Goal: Transaction & Acquisition: Purchase product/service

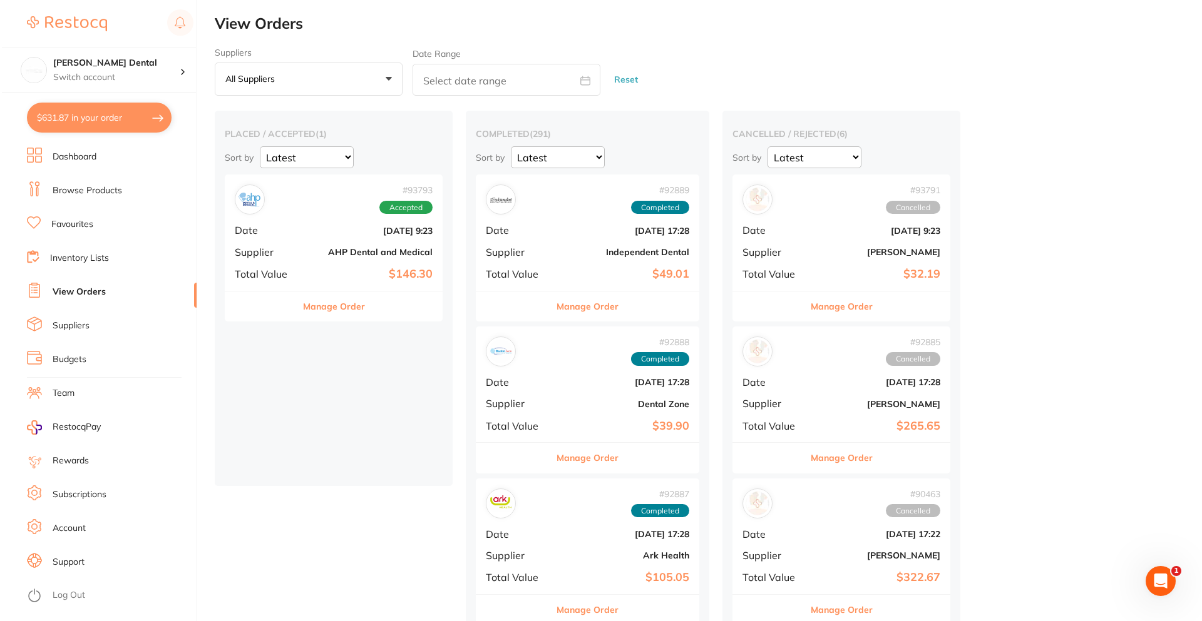
scroll to position [438, 0]
click at [108, 123] on button "$631.87 in your order" at bounding box center [97, 118] width 145 height 30
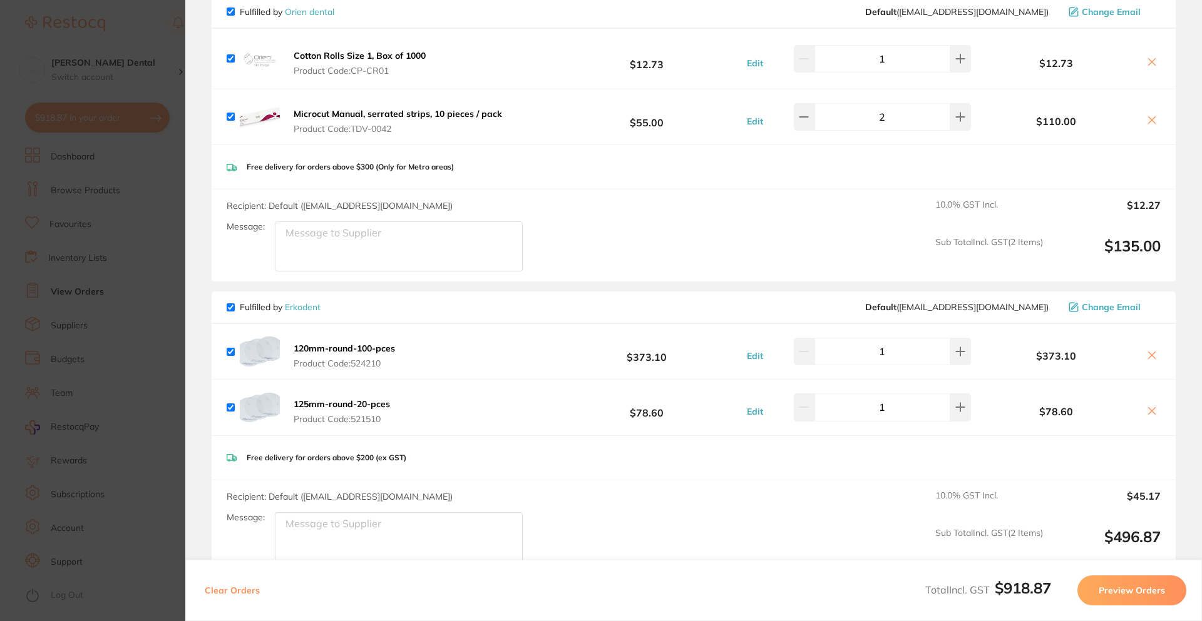
scroll to position [0, 0]
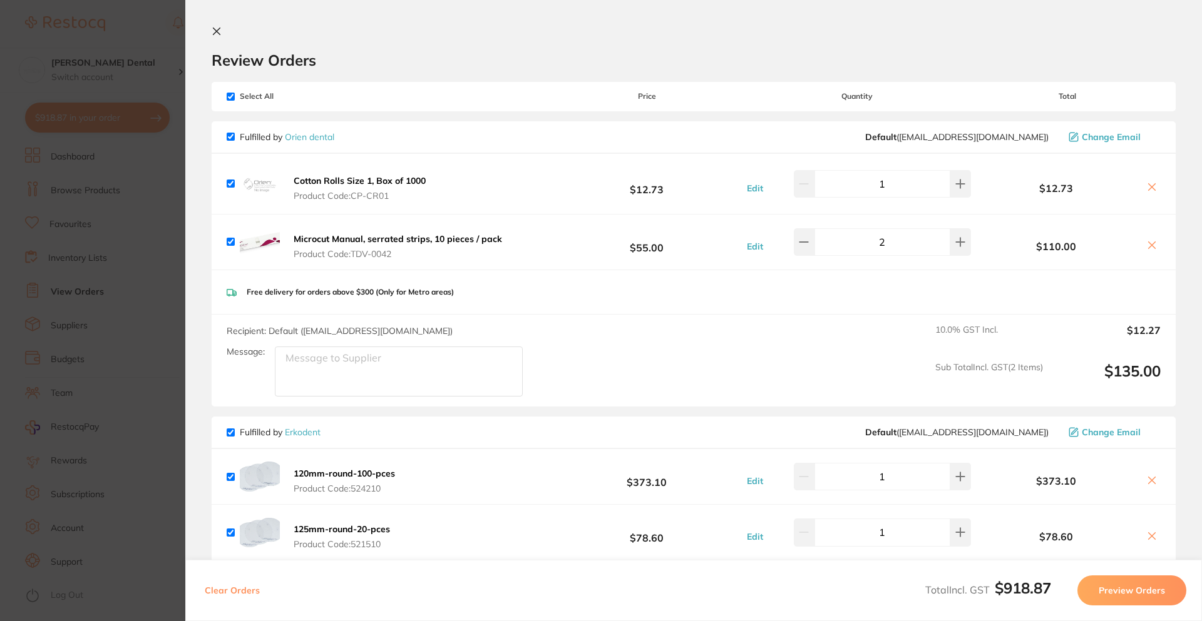
drag, startPoint x: 230, startPoint y: 92, endPoint x: 225, endPoint y: 96, distance: 6.7
click at [230, 93] on input "checkbox" at bounding box center [231, 97] width 8 height 8
checkbox input "false"
click at [225, 96] on div "Select All Price Quantity Total" at bounding box center [694, 96] width 964 height 29
checkbox input "false"
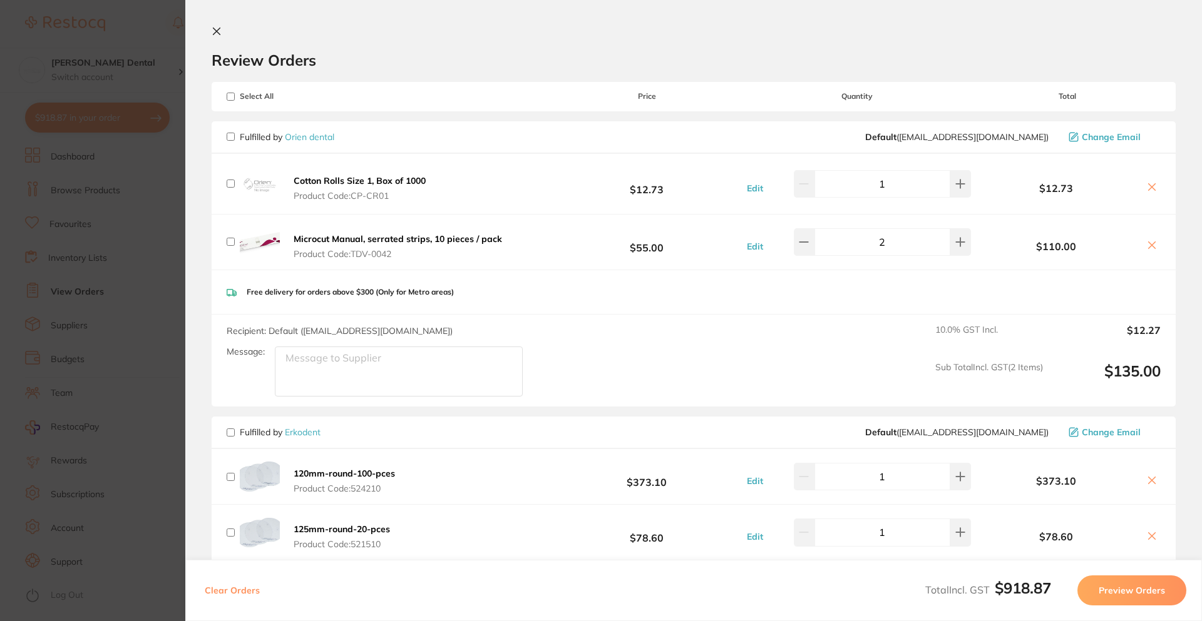
checkbox input "false"
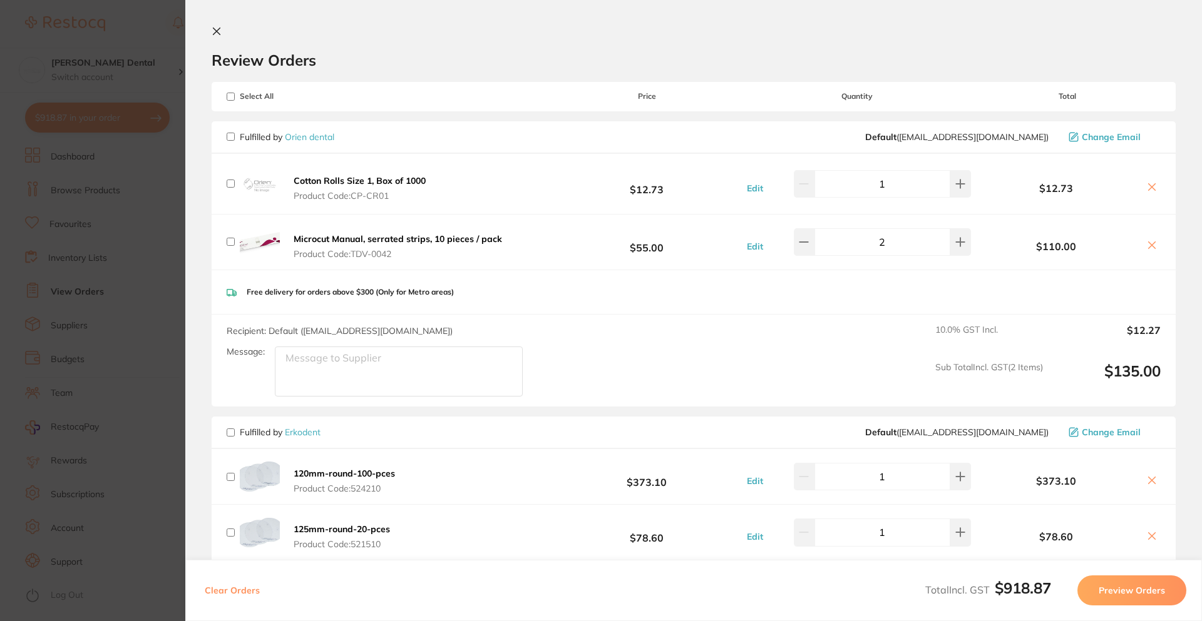
checkbox input "false"
click at [1156, 188] on div "Cotton Rolls Size 1, Box of 1000 Product Code: CP-CR01 $12.73 Edit 1 $12.73" at bounding box center [694, 184] width 964 height 60
click at [1151, 188] on icon at bounding box center [1151, 187] width 10 height 10
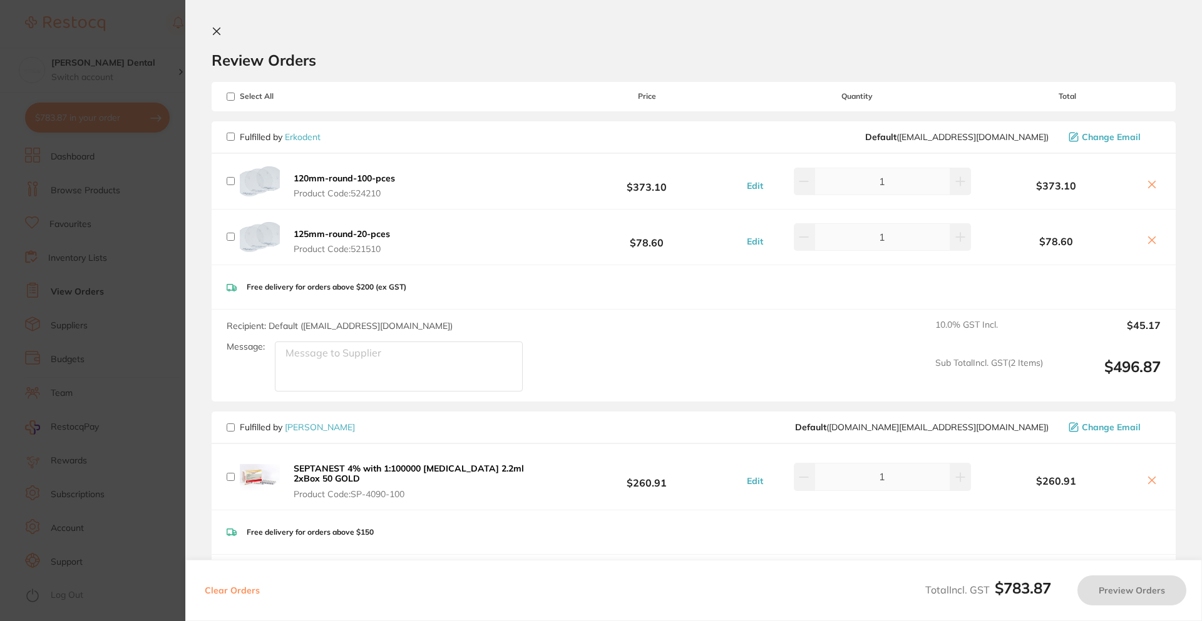
click at [1148, 185] on icon at bounding box center [1151, 184] width 7 height 7
click at [1148, 475] on button at bounding box center [1152, 481] width 18 height 13
click at [249, 590] on button "Clear Orders" at bounding box center [232, 591] width 63 height 30
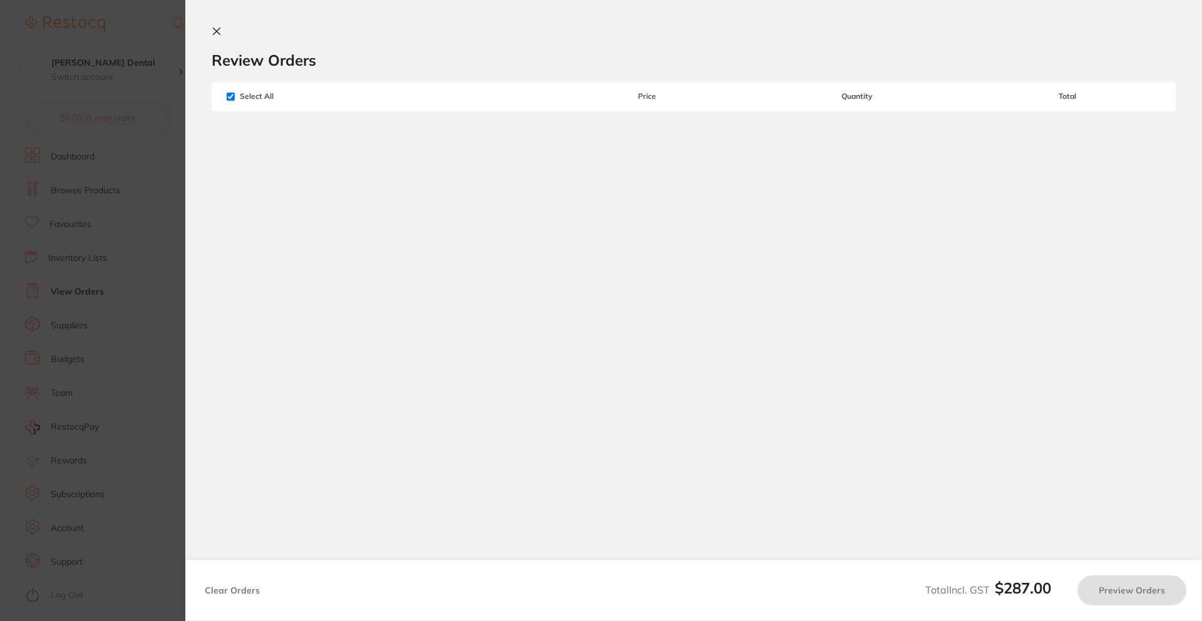
checkbox input "true"
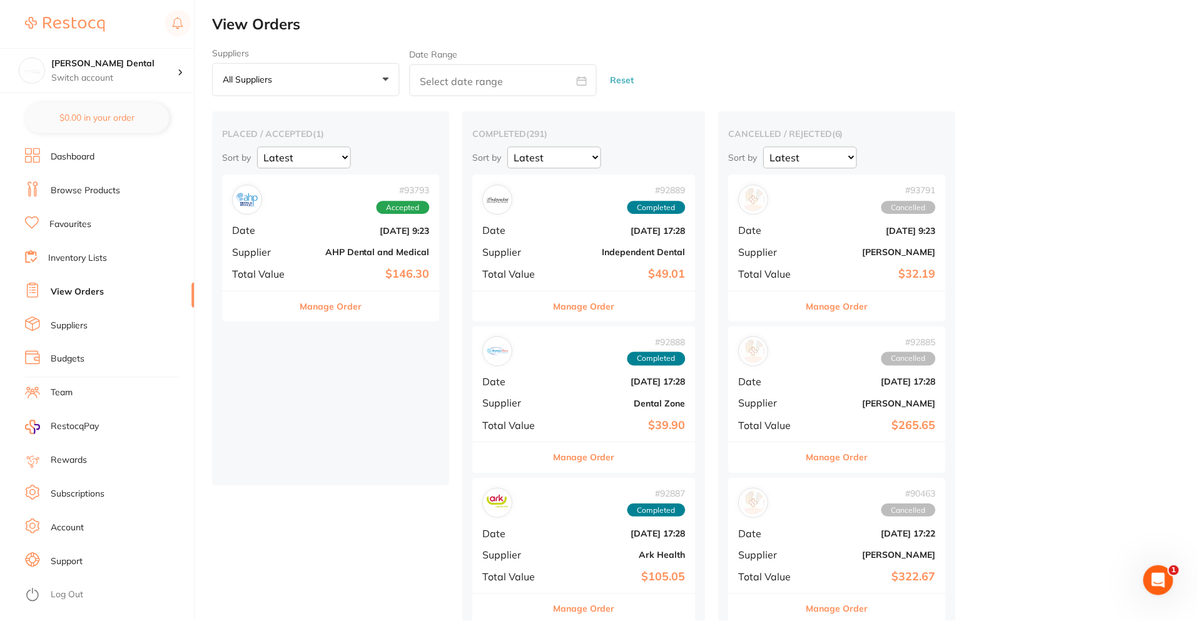
scroll to position [4, 0]
